Goal: Transaction & Acquisition: Purchase product/service

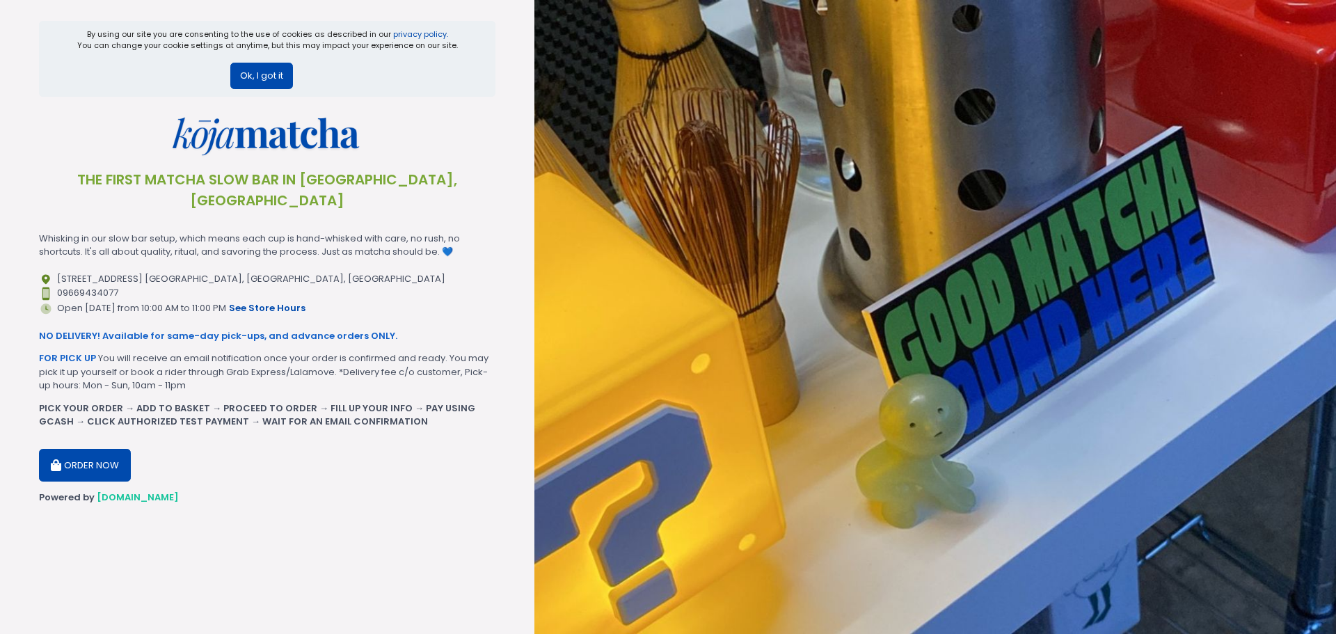
click at [255, 72] on button "Ok, I got it" at bounding box center [261, 76] width 63 height 26
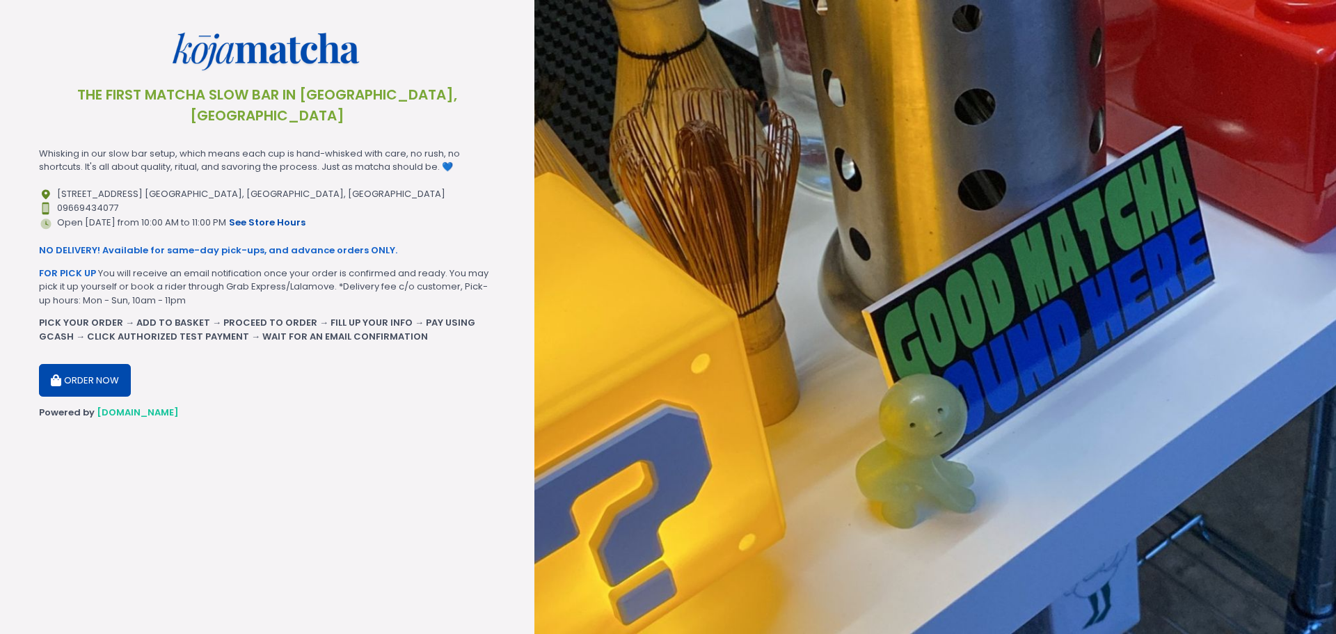
click at [84, 364] on button "ORDER NOW" at bounding box center [85, 380] width 92 height 33
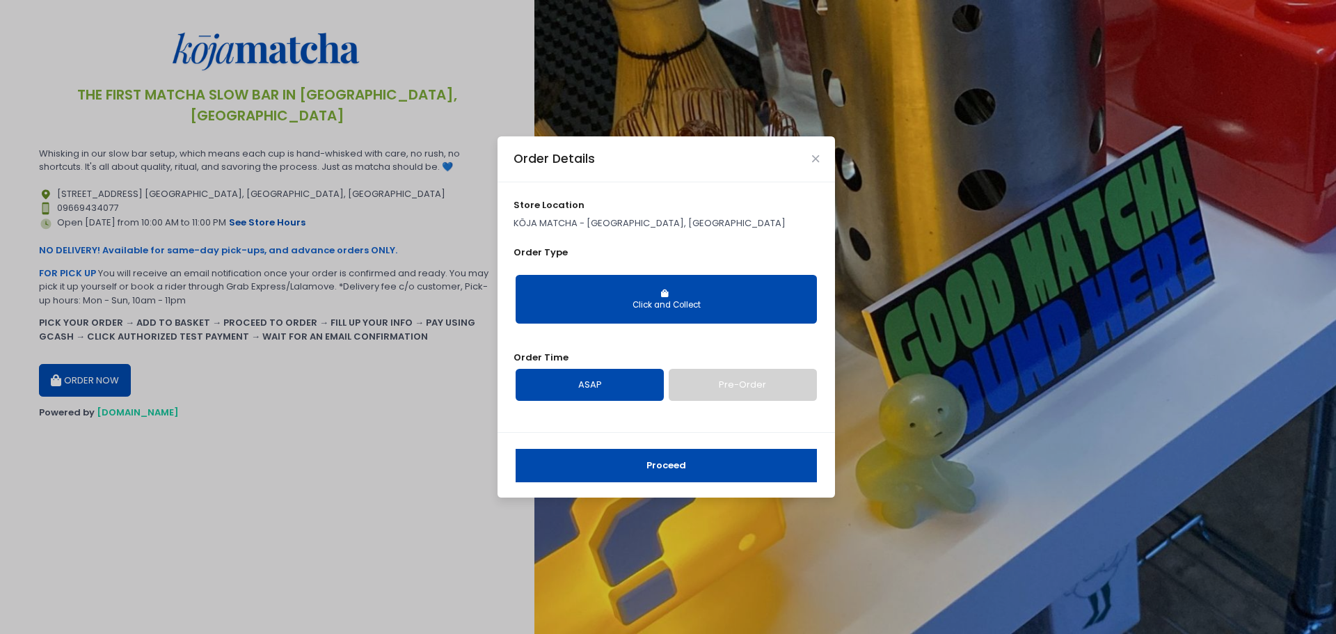
click at [666, 297] on button "Click and Collect" at bounding box center [666, 299] width 301 height 49
click at [649, 298] on button "Click and Collect" at bounding box center [666, 299] width 301 height 49
click at [654, 284] on button "Click and Collect" at bounding box center [666, 299] width 301 height 49
click at [544, 244] on div "store location KŌJA MATCHA - [GEOGRAPHIC_DATA], [GEOGRAPHIC_DATA] Order Type Cl…" at bounding box center [667, 307] width 338 height 250
click at [631, 232] on div "store location KŌJA MATCHA - [GEOGRAPHIC_DATA], [GEOGRAPHIC_DATA] Order Type Cl…" at bounding box center [667, 307] width 338 height 250
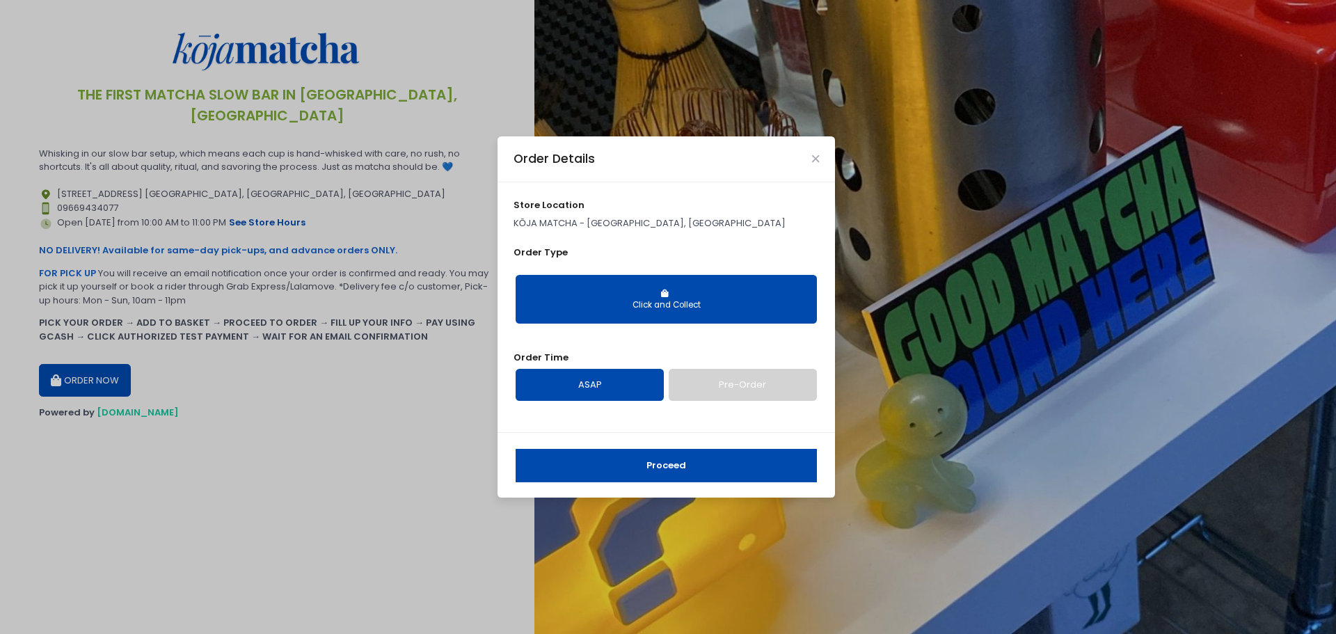
click at [558, 208] on span "store location" at bounding box center [549, 204] width 71 height 13
click at [603, 228] on p "KŌJA MATCHA - [GEOGRAPHIC_DATA], [GEOGRAPHIC_DATA]" at bounding box center [667, 223] width 306 height 14
click at [816, 159] on icon "Close" at bounding box center [815, 159] width 7 height 10
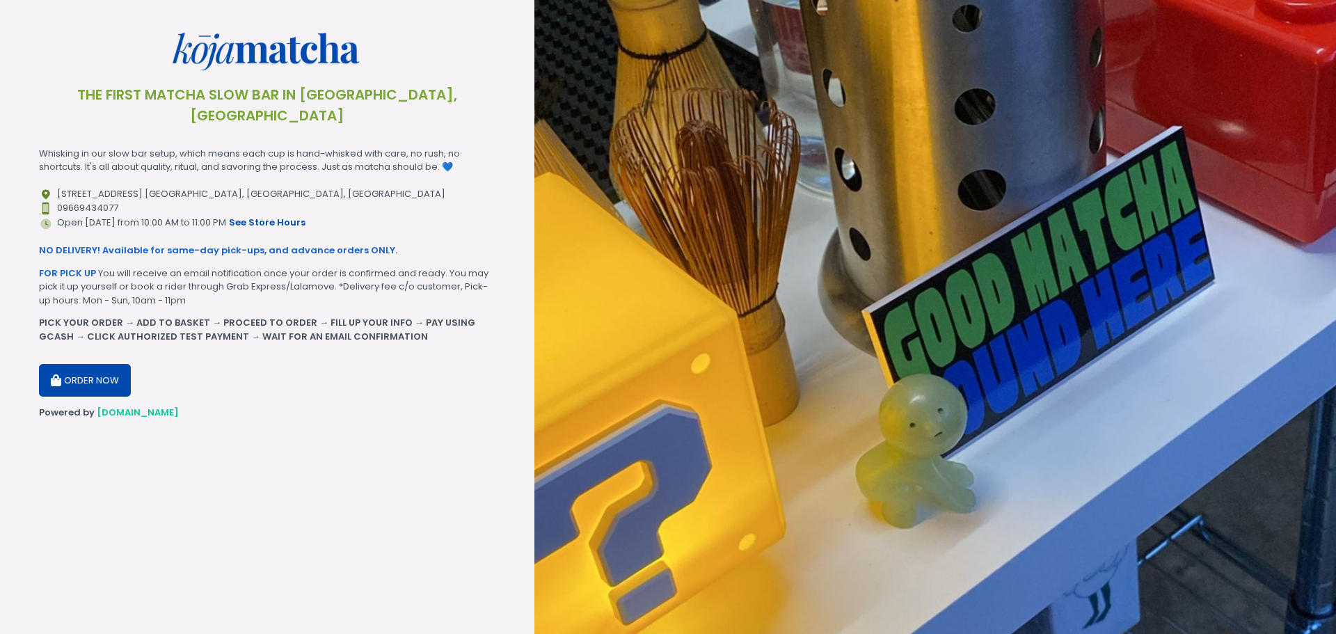
click at [99, 364] on button "ORDER NOW" at bounding box center [85, 380] width 92 height 33
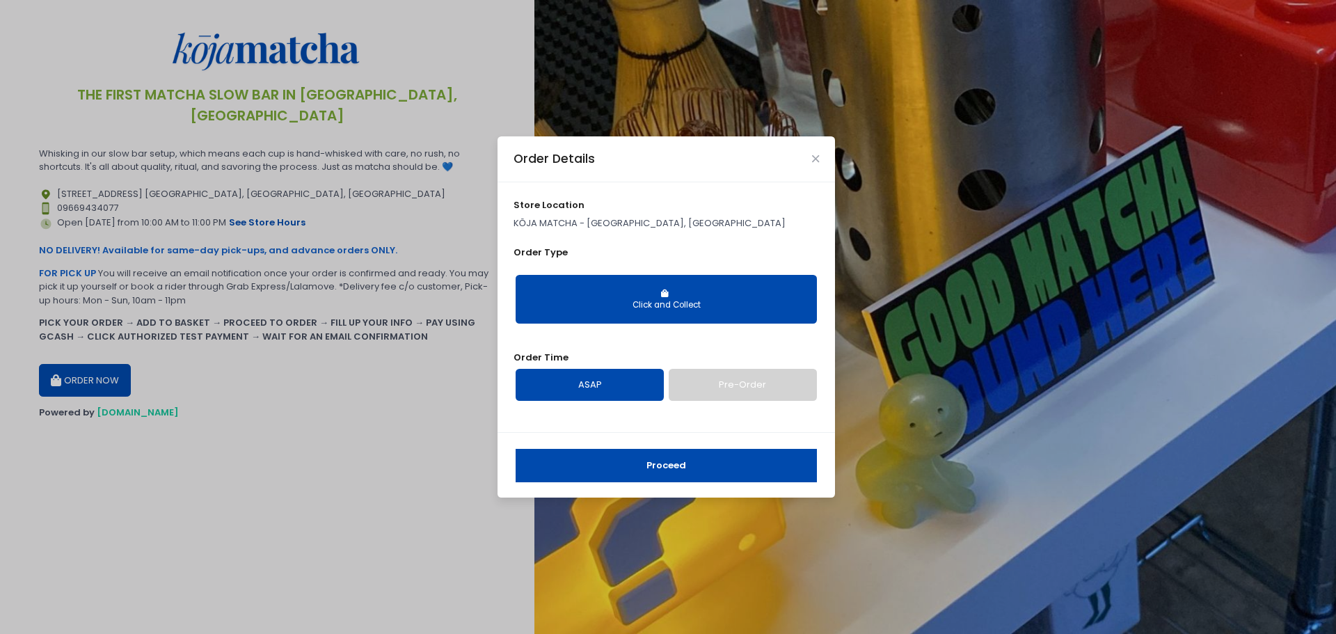
click at [642, 295] on button "Click and Collect" at bounding box center [666, 299] width 301 height 49
click at [819, 159] on button "Close" at bounding box center [815, 158] width 7 height 7
